Goal: Task Accomplishment & Management: Use online tool/utility

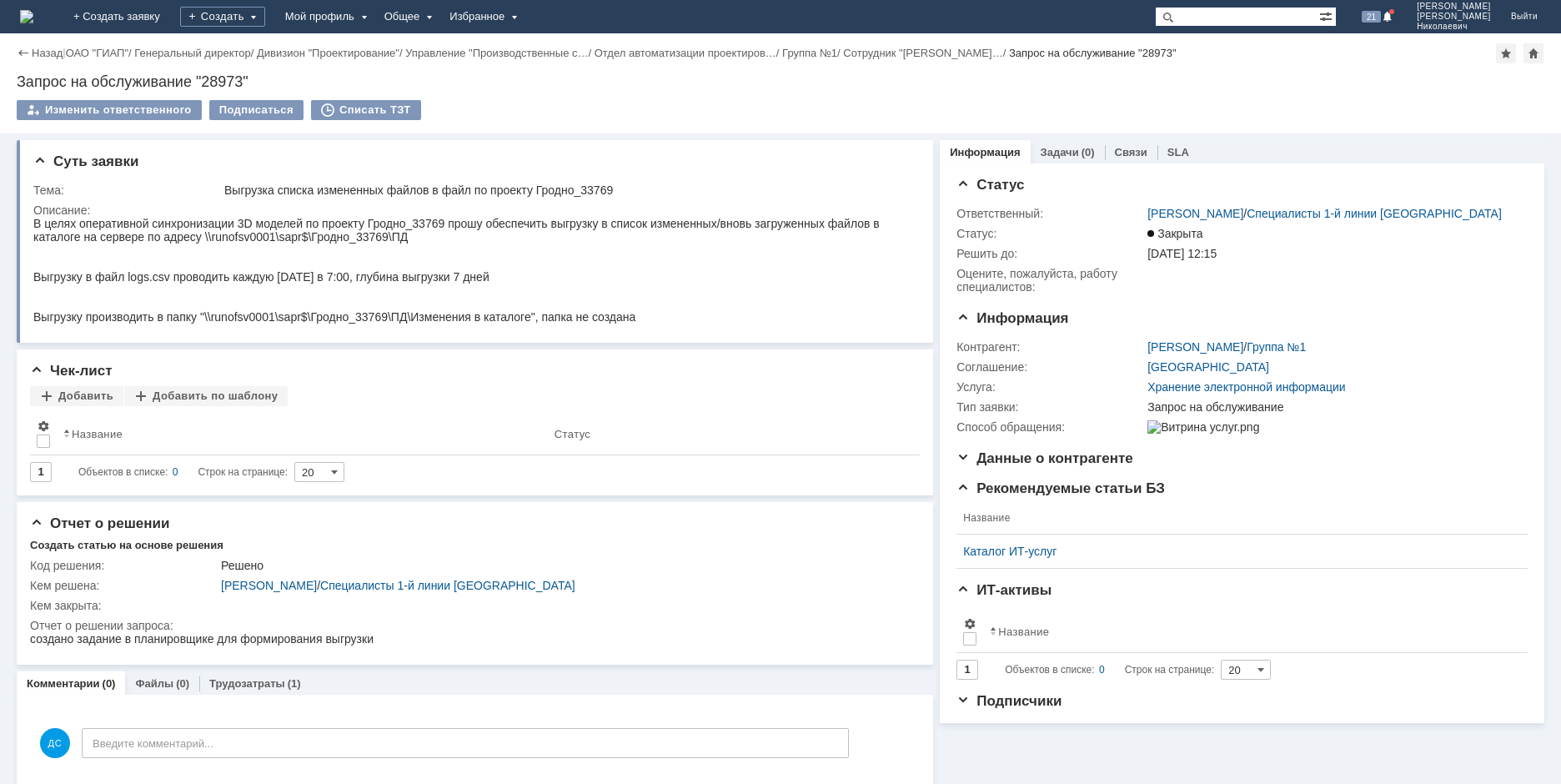
click at [33, 21] on img at bounding box center [26, 16] width 13 height 13
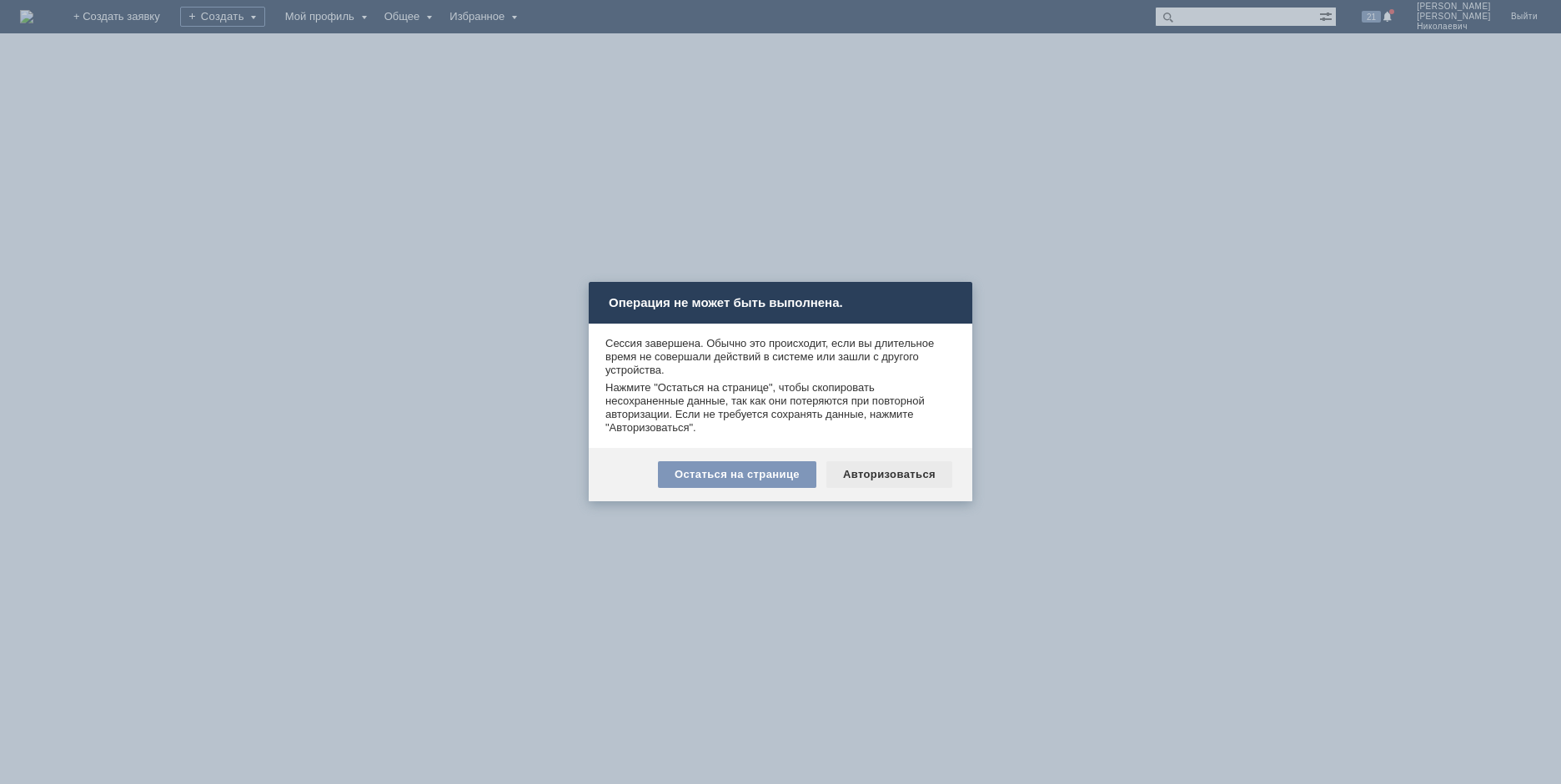
click at [878, 477] on div "Авторизоваться" at bounding box center [890, 474] width 126 height 27
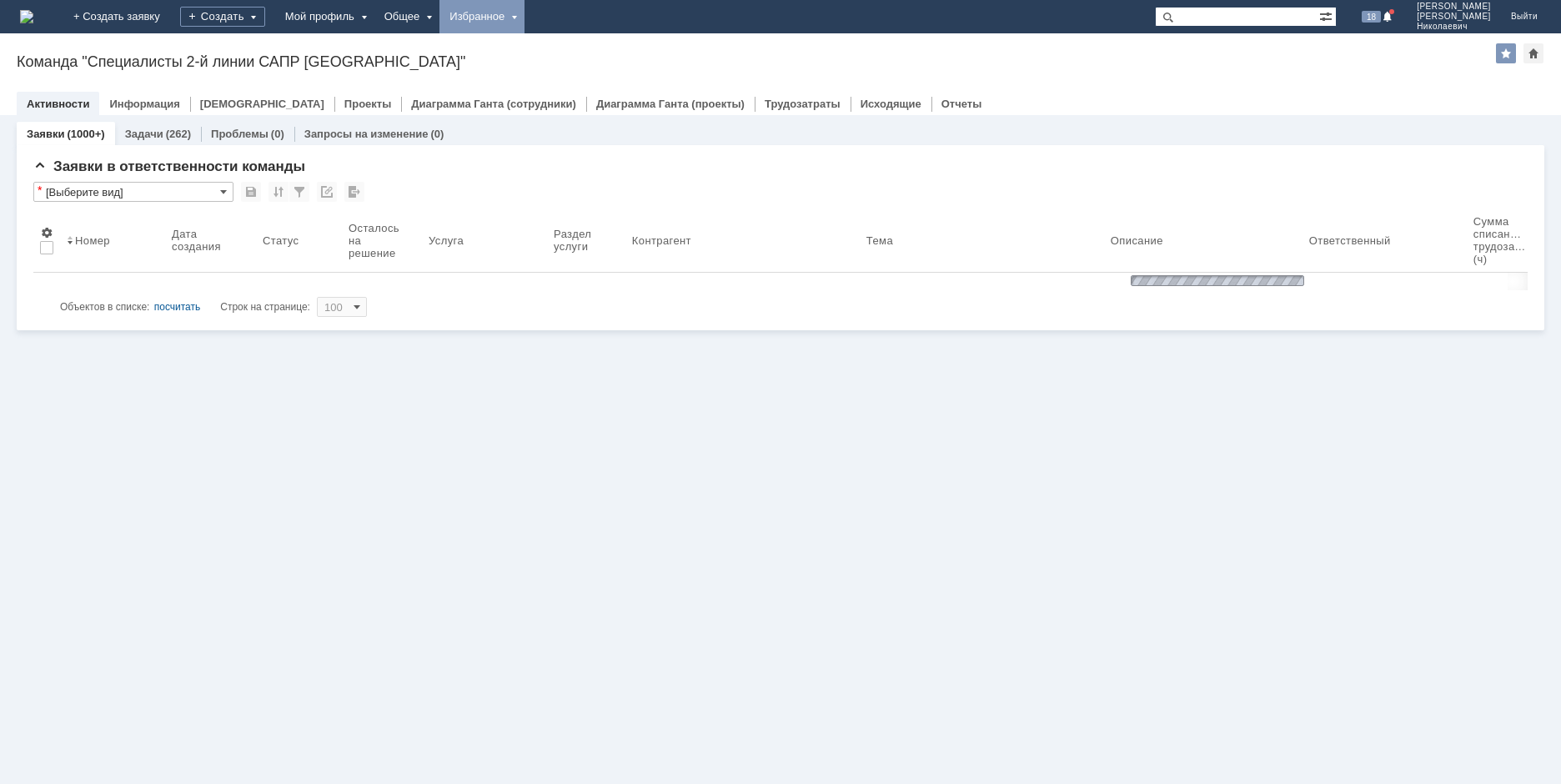
click at [525, 17] on div "Избранное" at bounding box center [482, 16] width 85 height 33
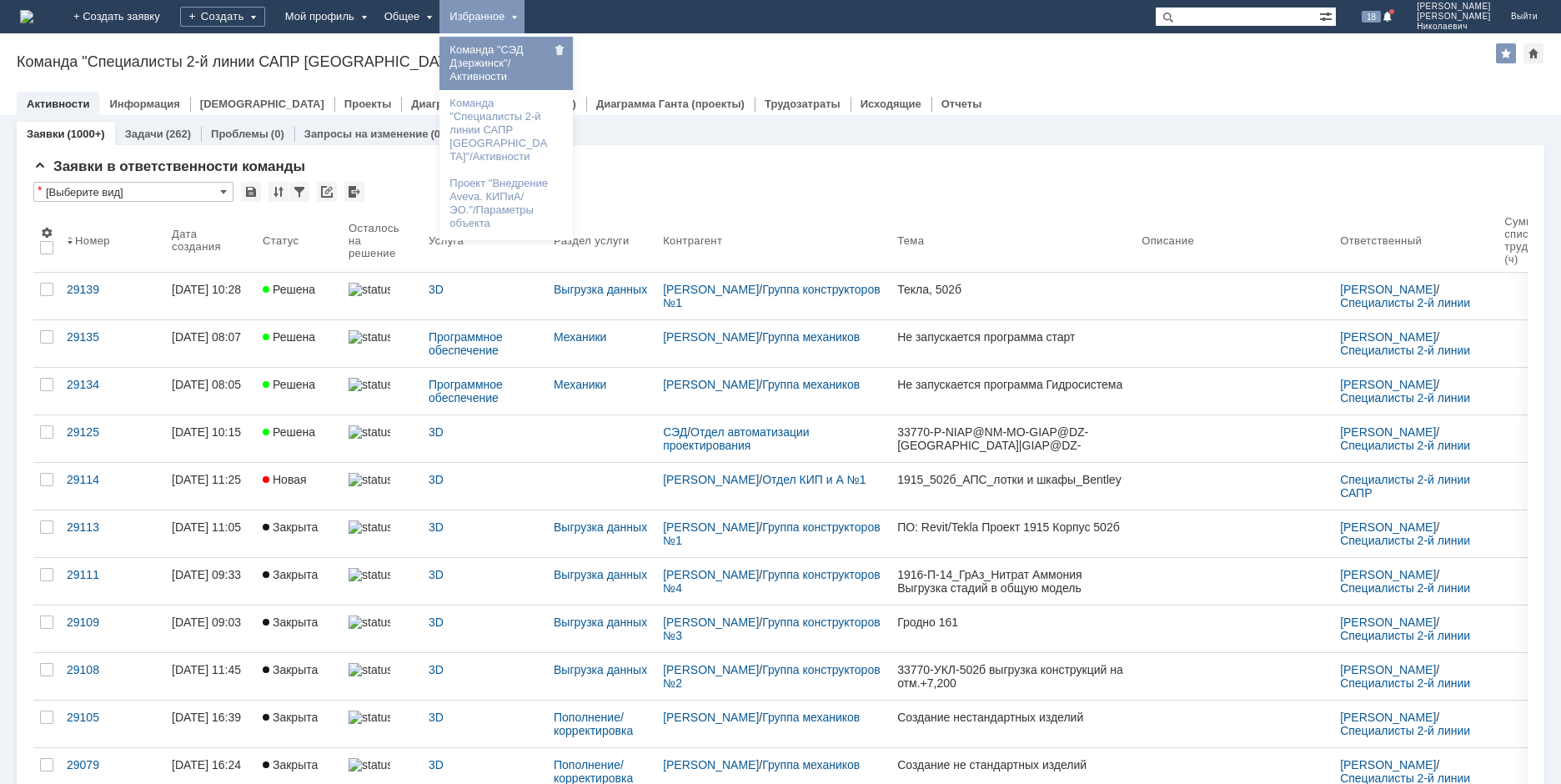
click at [570, 74] on link "Команда "СЭД Дзержинск"/Активности" at bounding box center [506, 63] width 127 height 47
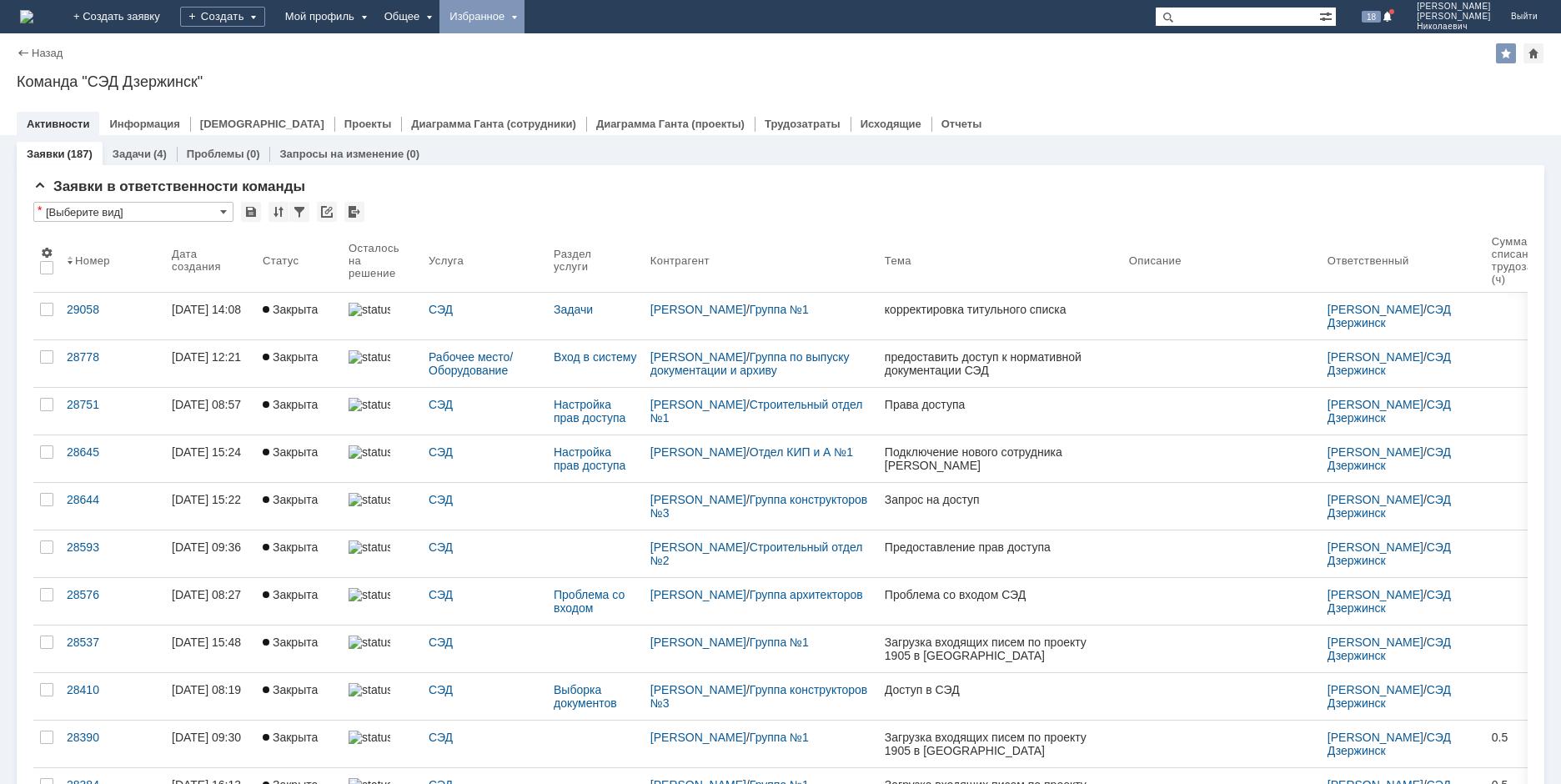
click at [525, 20] on div "Избранное" at bounding box center [482, 16] width 85 height 33
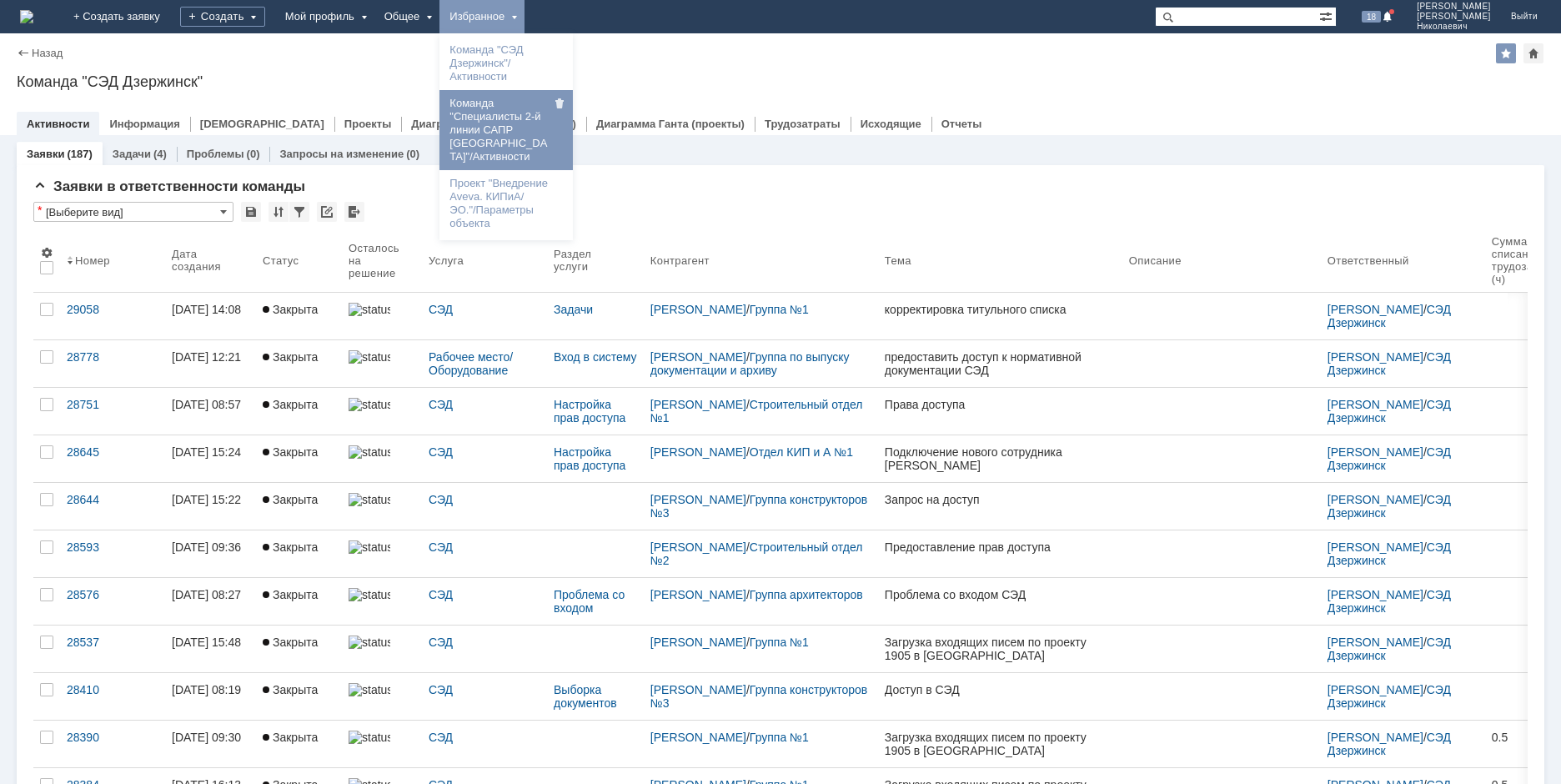
click at [551, 119] on link "Команда "Специалисты 2-й линии САПР Дзержинск"/Активности" at bounding box center [506, 129] width 127 height 73
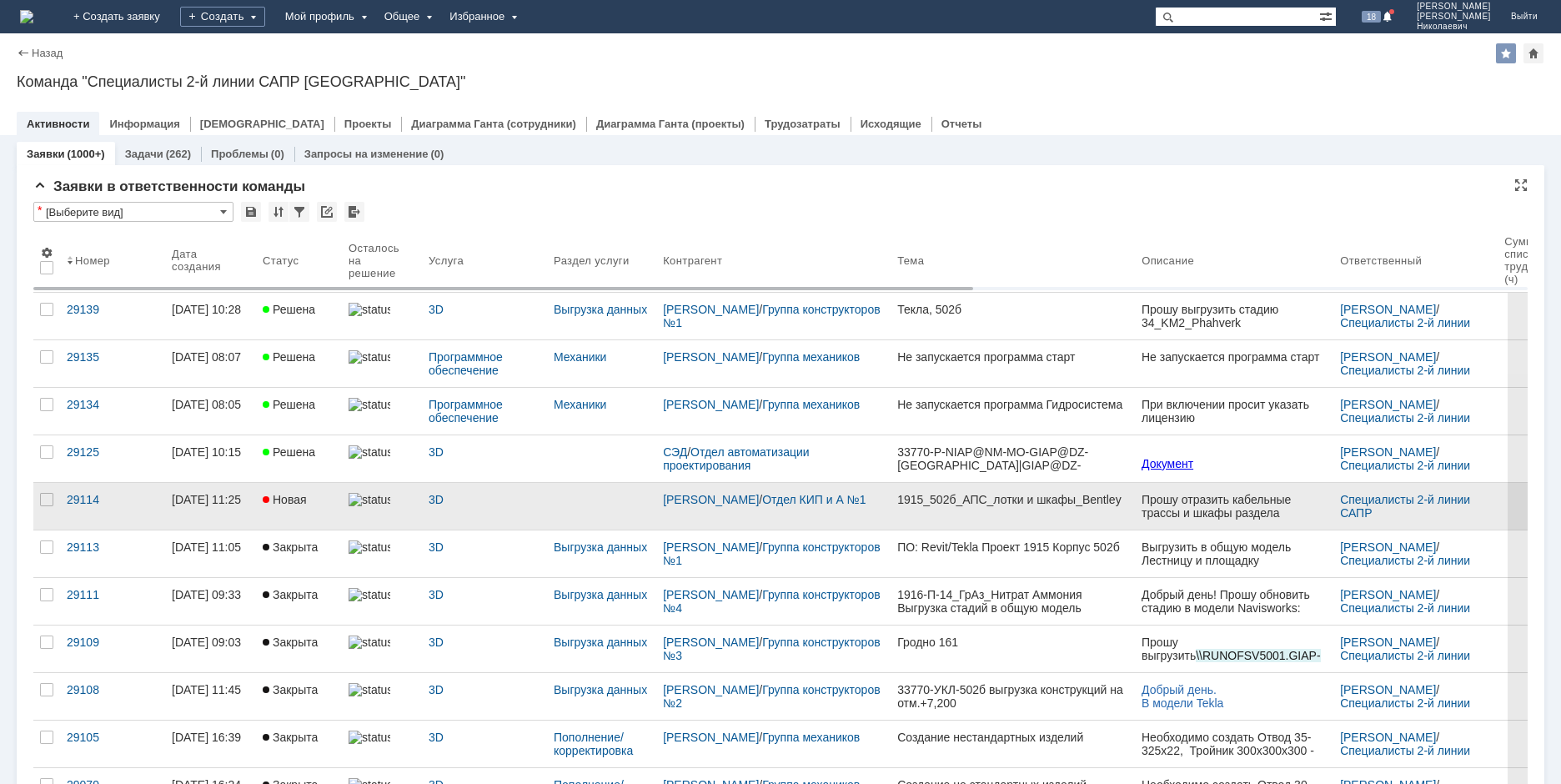
click at [624, 502] on div at bounding box center [601, 506] width 109 height 47
click at [123, 510] on link "29114" at bounding box center [112, 506] width 105 height 47
